Goal: Check status: Check status

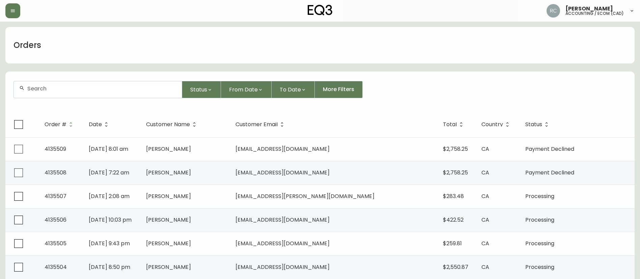
click at [161, 35] on div "Orders" at bounding box center [319, 45] width 629 height 36
click at [172, 38] on div "Orders" at bounding box center [319, 45] width 629 height 36
click at [173, 39] on div "Orders" at bounding box center [319, 45] width 629 height 36
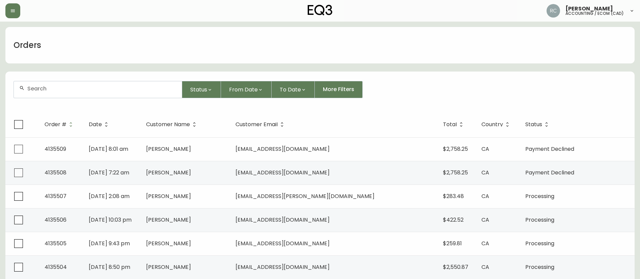
click at [173, 39] on div "Orders" at bounding box center [319, 45] width 629 height 36
click at [316, 57] on div "Orders" at bounding box center [319, 45] width 629 height 36
click at [247, 41] on div "Orders" at bounding box center [319, 45] width 629 height 36
